Goal: Task Accomplishment & Management: Manage account settings

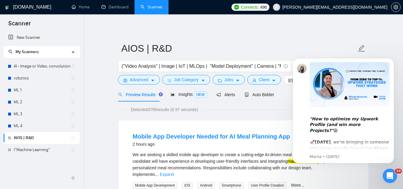
click at [39, 63] on link "AI - Image or Video, convolutional" at bounding box center [42, 66] width 57 height 12
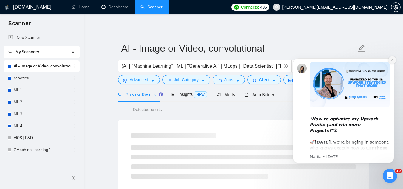
click at [391, 60] on icon "Dismiss notification" at bounding box center [392, 59] width 3 height 3
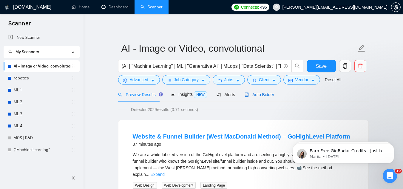
click at [260, 96] on span "Auto Bidder" at bounding box center [260, 94] width 30 height 5
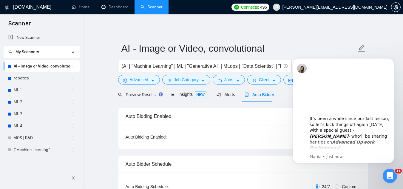
checkbox input "true"
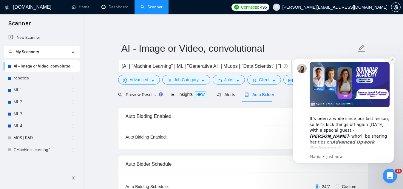
click at [391, 61] on icon "Dismiss notification" at bounding box center [392, 60] width 2 height 2
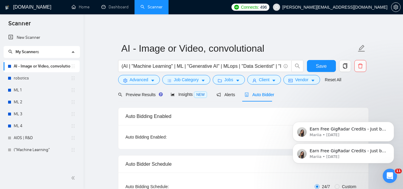
click at [391, 124] on icon "Dismiss notification" at bounding box center [392, 123] width 3 height 3
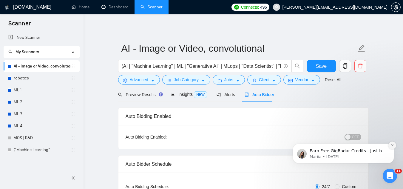
click at [391, 147] on button "Dismiss notification" at bounding box center [392, 145] width 8 height 8
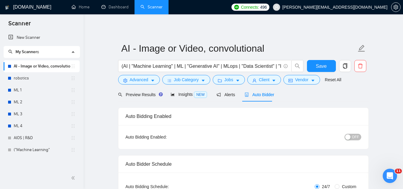
click at [353, 134] on span "OFF" at bounding box center [355, 137] width 7 height 7
click at [45, 77] on link "robotics" at bounding box center [42, 78] width 57 height 12
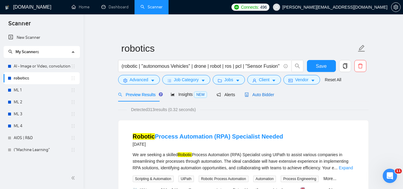
click at [249, 94] on span "Auto Bidder" at bounding box center [260, 94] width 30 height 5
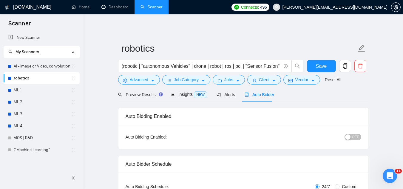
click at [354, 134] on span "OFF" at bounding box center [355, 137] width 7 height 7
click at [321, 69] on span "Save" at bounding box center [321, 65] width 11 height 7
click at [28, 65] on link "AI - Image or Video, convolutional" at bounding box center [42, 66] width 57 height 12
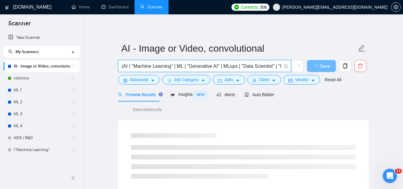
click at [264, 64] on input "(AI | "Machine Learning" | ML | "Generative AI" | MLops | "Data Scientist" | "I…" at bounding box center [201, 65] width 159 height 7
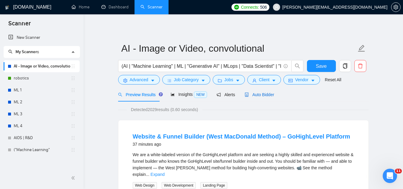
click at [257, 95] on span "Auto Bidder" at bounding box center [260, 94] width 30 height 5
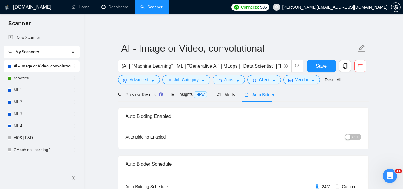
checkbox input "true"
click at [353, 136] on span "OFF" at bounding box center [355, 137] width 7 height 7
click at [322, 65] on span "Save" at bounding box center [321, 65] width 11 height 7
checkbox input "true"
click at [34, 88] on link "ML 1" at bounding box center [42, 90] width 57 height 12
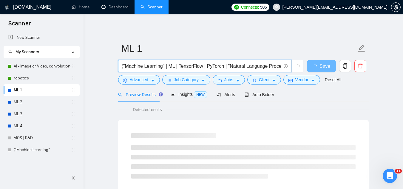
click at [227, 67] on input "("Machine Learning" | ML | TensorFlow | PyTorch | "Natural Language Processing"…" at bounding box center [201, 65] width 159 height 7
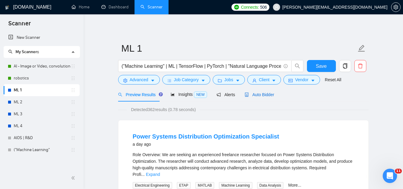
click at [251, 95] on span "Auto Bidder" at bounding box center [260, 94] width 30 height 5
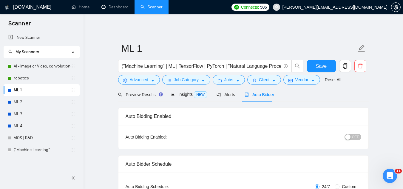
click at [353, 140] on span "OFF" at bounding box center [355, 137] width 7 height 7
click at [347, 137] on button "ON" at bounding box center [353, 137] width 15 height 7
click at [50, 104] on link "ML 2" at bounding box center [42, 102] width 57 height 12
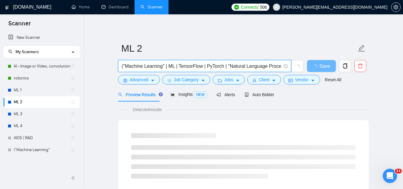
click at [251, 65] on input "("Machine Learning" | ML | TensorFlow | PyTorch | "Natural Language Processing"…" at bounding box center [201, 65] width 159 height 7
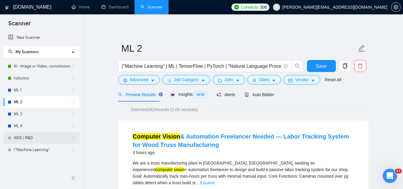
click at [48, 134] on link "AIOS | R&D" at bounding box center [42, 138] width 57 height 12
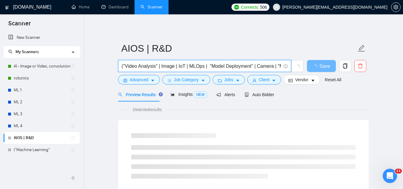
click at [200, 65] on input "("Video Analysis" | Image | IoT | MLOps | "Model Deployment" | Camera | "Machin…" at bounding box center [201, 65] width 159 height 7
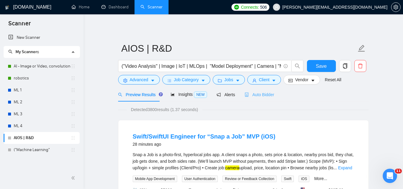
click at [257, 90] on div "Auto Bidder" at bounding box center [260, 94] width 30 height 14
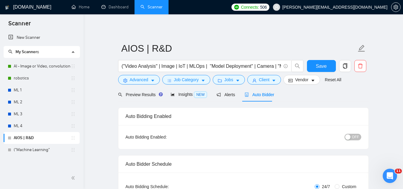
click at [354, 134] on span "OFF" at bounding box center [355, 137] width 7 height 7
click at [323, 64] on span "Save" at bounding box center [321, 65] width 11 height 7
click at [49, 69] on link "AI - Image or Video, convolutional" at bounding box center [42, 66] width 57 height 12
